Goal: Task Accomplishment & Management: Complete application form

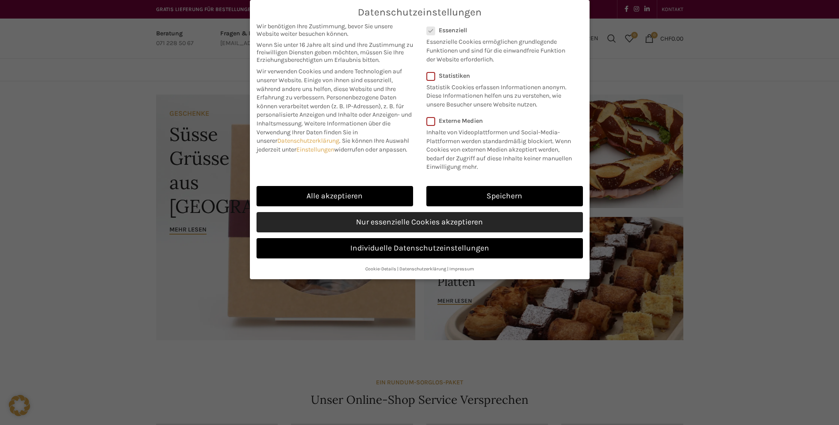
click at [443, 222] on link "Nur essenzielle Cookies akzeptieren" at bounding box center [419, 222] width 326 height 20
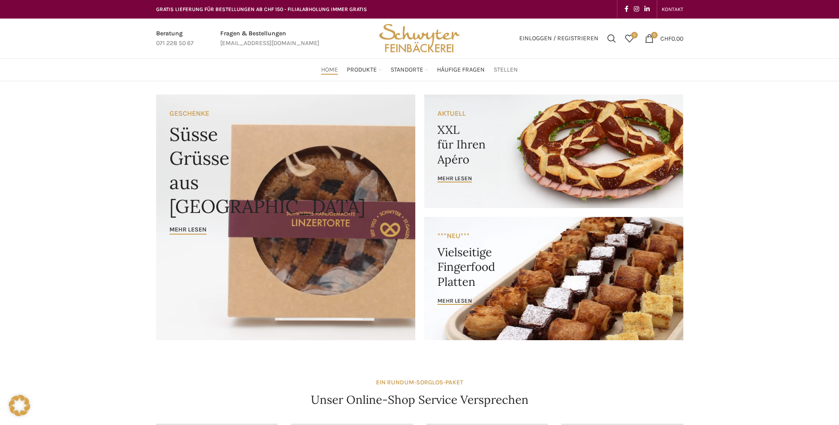
click at [504, 69] on span "Stellen" at bounding box center [505, 70] width 24 height 8
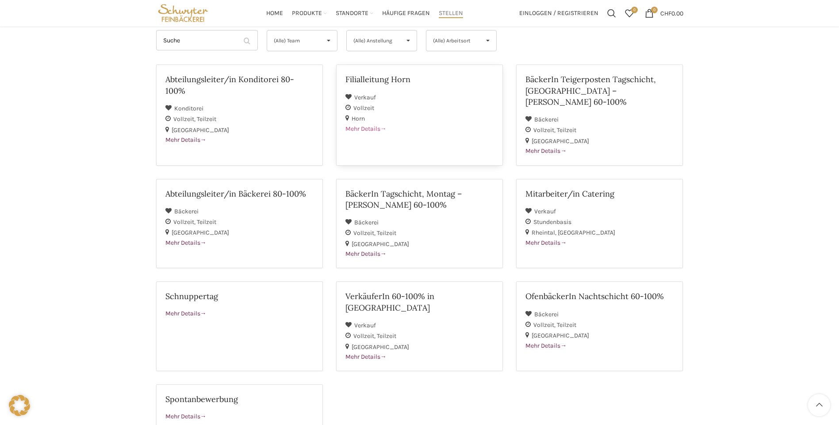
scroll to position [88, 0]
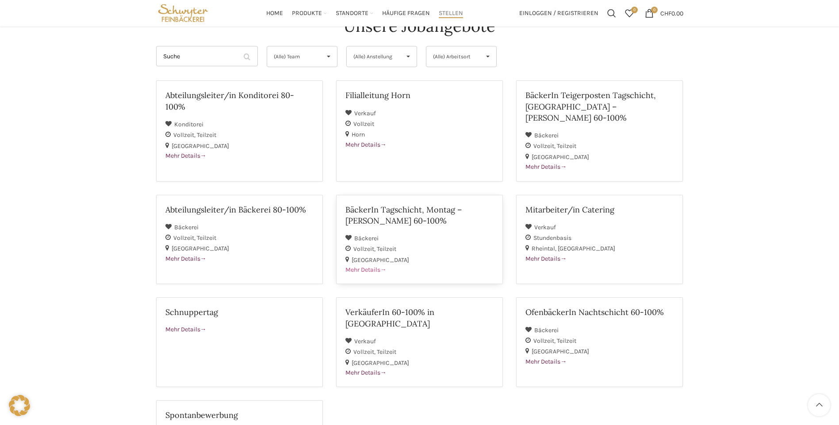
click at [372, 266] on span "Mehr Details" at bounding box center [365, 270] width 41 height 8
